Goal: Transaction & Acquisition: Download file/media

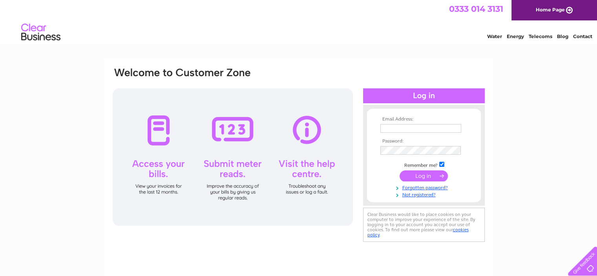
type input "MiriamKemp@fishermensmission.org.uk"
click at [420, 179] on input "submit" at bounding box center [424, 175] width 48 height 11
click at [420, 173] on input "submit" at bounding box center [424, 175] width 48 height 11
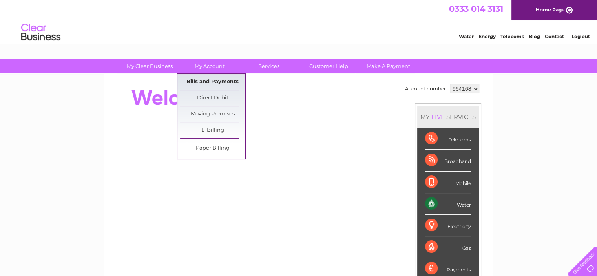
click at [207, 80] on link "Bills and Payments" at bounding box center [212, 82] width 65 height 16
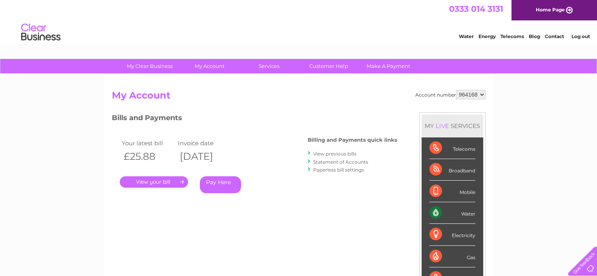
click at [163, 182] on link "." at bounding box center [154, 181] width 68 height 11
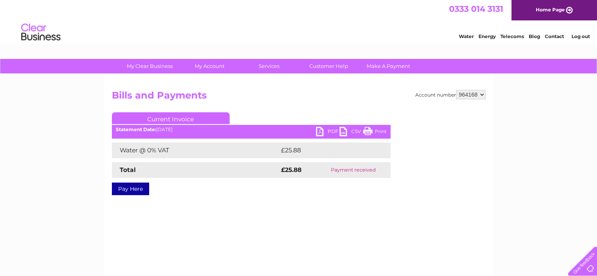
click at [322, 132] on link "PDF" at bounding box center [328, 132] width 24 height 11
click at [325, 132] on link "PDF" at bounding box center [328, 132] width 24 height 11
click at [345, 133] on link "CSV" at bounding box center [352, 132] width 24 height 11
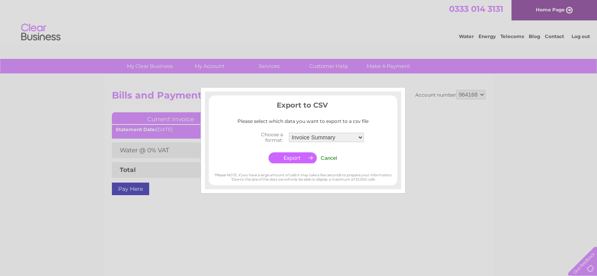
click at [307, 156] on input "button" at bounding box center [293, 157] width 48 height 11
